Goal: Task Accomplishment & Management: Complete application form

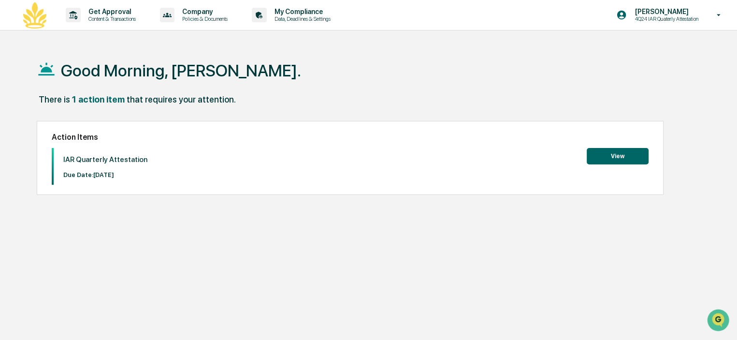
click at [623, 159] on button "View" at bounding box center [618, 156] width 62 height 16
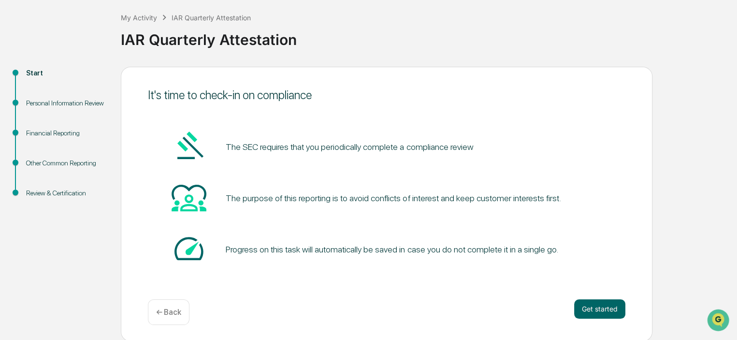
scroll to position [49, 0]
click at [605, 313] on button "Get started" at bounding box center [599, 308] width 51 height 19
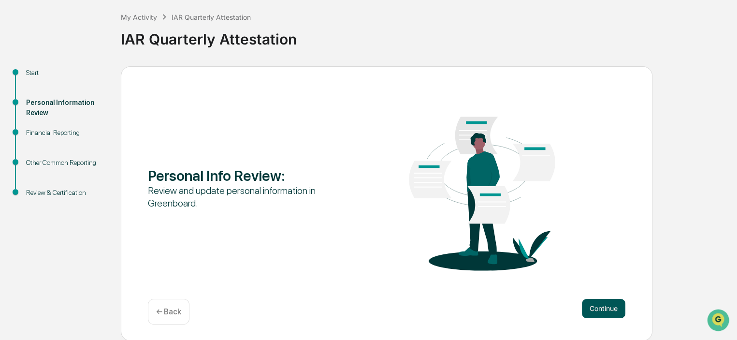
click at [609, 310] on button "Continue" at bounding box center [604, 308] width 44 height 19
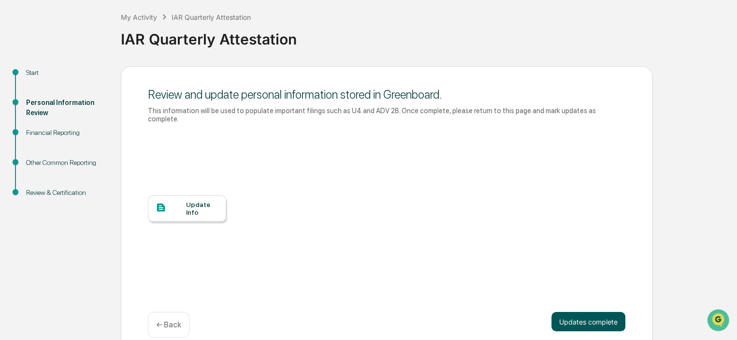
click at [603, 312] on button "Updates complete" at bounding box center [589, 321] width 74 height 19
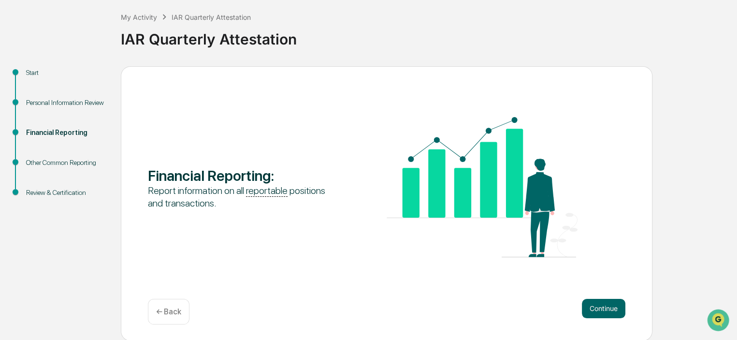
click at [603, 312] on button "Continue" at bounding box center [604, 308] width 44 height 19
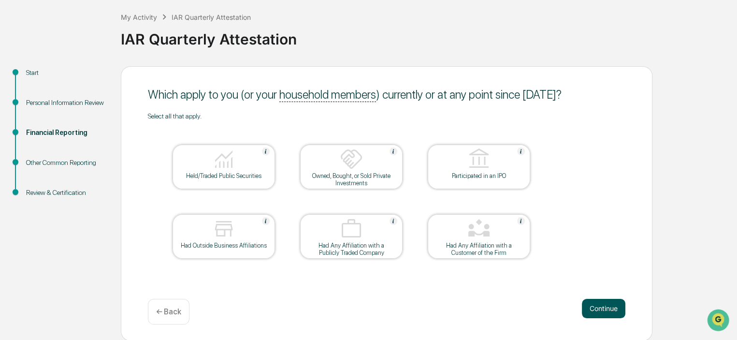
click at [599, 308] on button "Continue" at bounding box center [604, 308] width 44 height 19
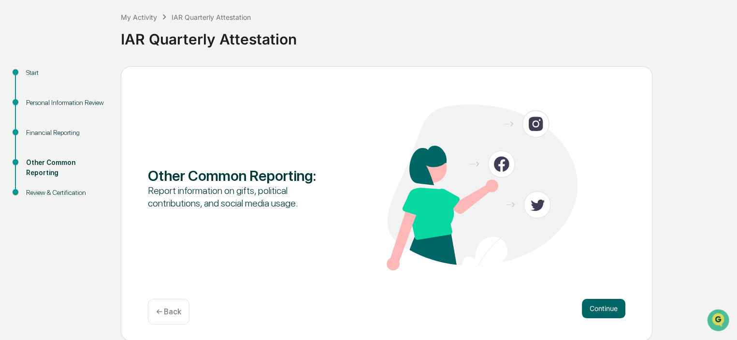
click at [599, 308] on button "Continue" at bounding box center [604, 308] width 44 height 19
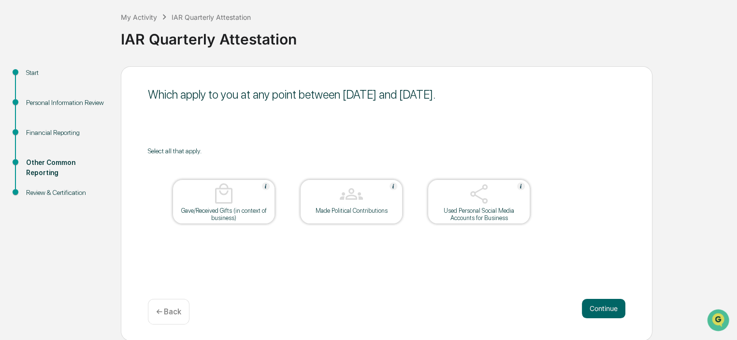
click at [599, 308] on button "Continue" at bounding box center [604, 308] width 44 height 19
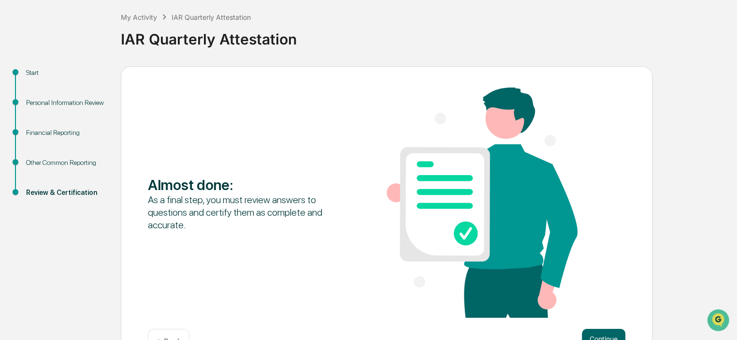
scroll to position [79, 0]
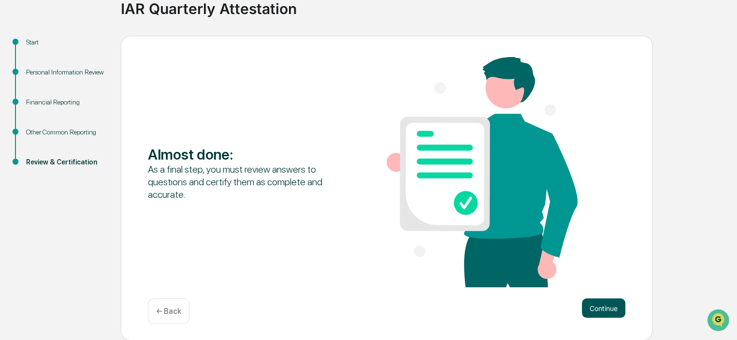
click at [598, 303] on button "Continue" at bounding box center [604, 307] width 44 height 19
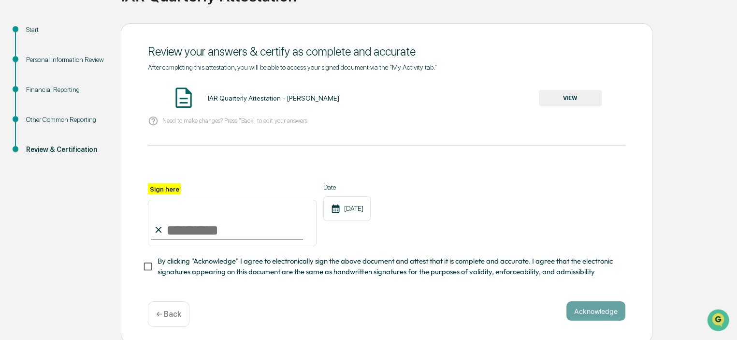
scroll to position [99, 0]
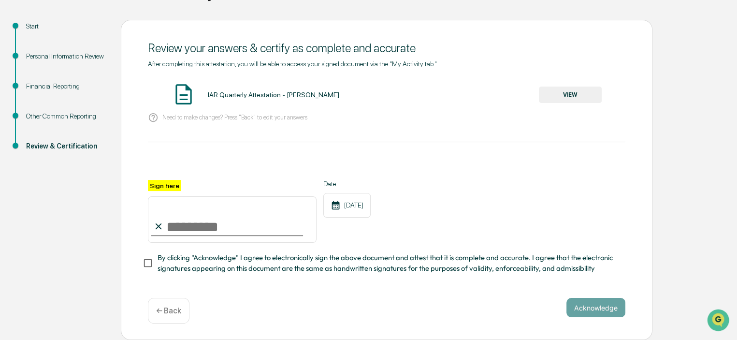
click at [182, 221] on input "Sign here" at bounding box center [232, 219] width 169 height 46
type input "**********"
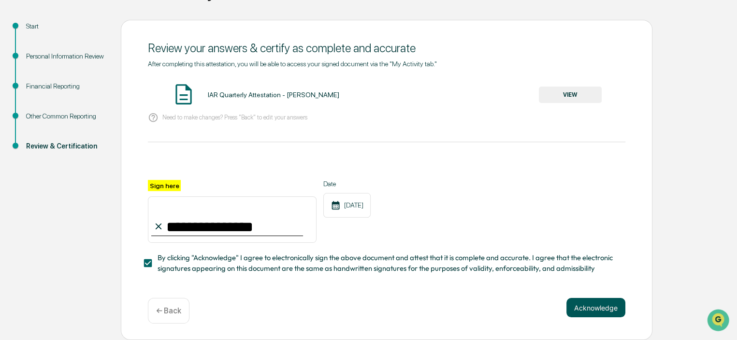
click at [602, 311] on button "Acknowledge" at bounding box center [596, 307] width 59 height 19
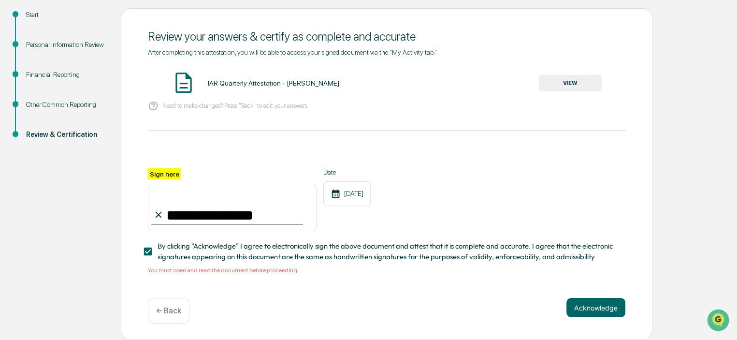
scroll to position [110, 0]
click at [244, 81] on div "IAR Quarterly Attestation - [PERSON_NAME]" at bounding box center [273, 83] width 131 height 8
click at [187, 78] on img at bounding box center [184, 83] width 24 height 24
click at [592, 80] on button "VIEW" at bounding box center [570, 83] width 63 height 16
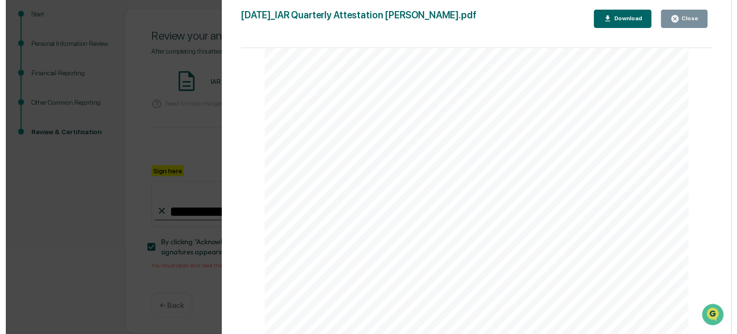
scroll to position [1623, 0]
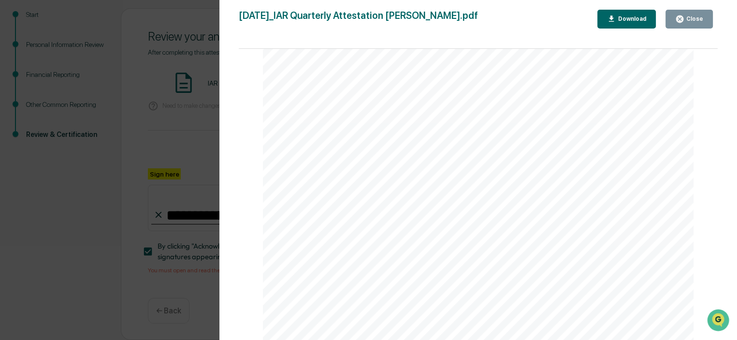
click at [688, 16] on div "Close" at bounding box center [693, 18] width 19 height 7
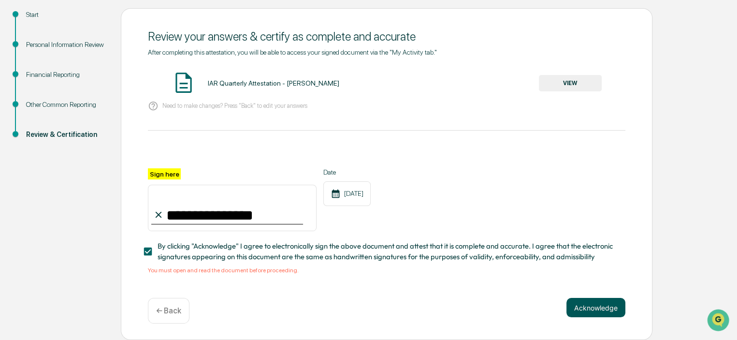
click at [611, 305] on button "Acknowledge" at bounding box center [596, 307] width 59 height 19
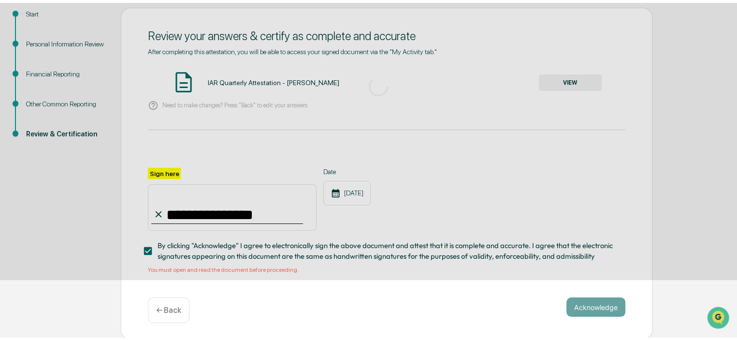
scroll to position [49, 0]
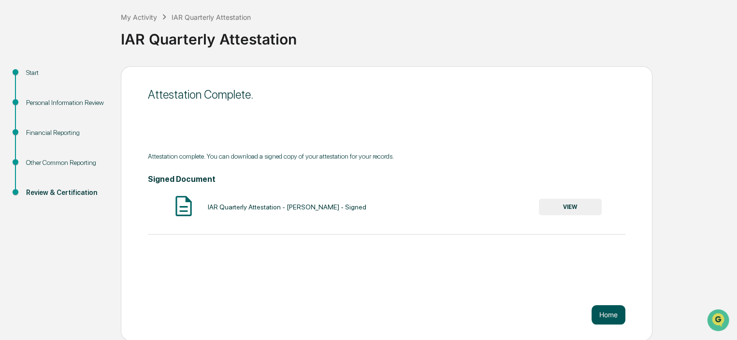
click at [610, 311] on button "Home" at bounding box center [609, 314] width 34 height 19
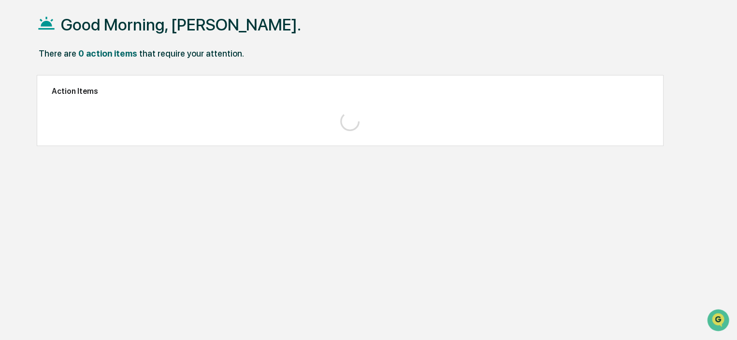
scroll to position [46, 0]
